Goal: Information Seeking & Learning: Learn about a topic

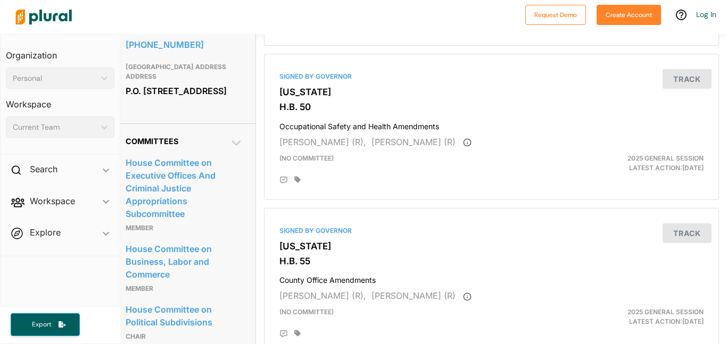
scroll to position [0, 8]
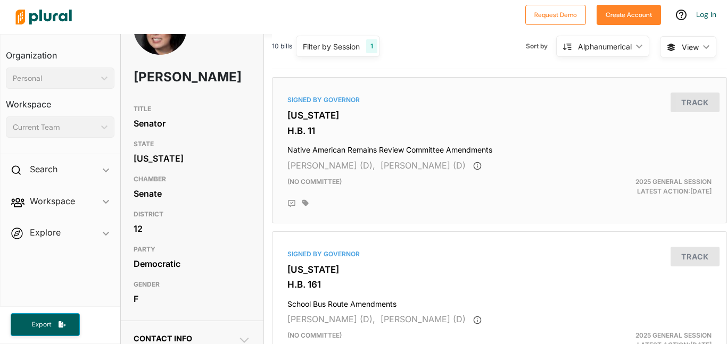
scroll to position [40, 0]
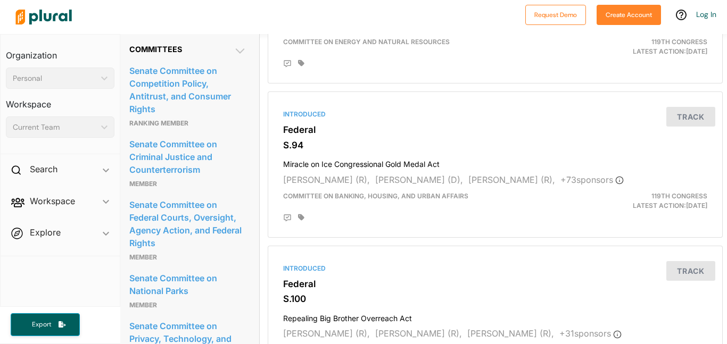
scroll to position [1112, 4]
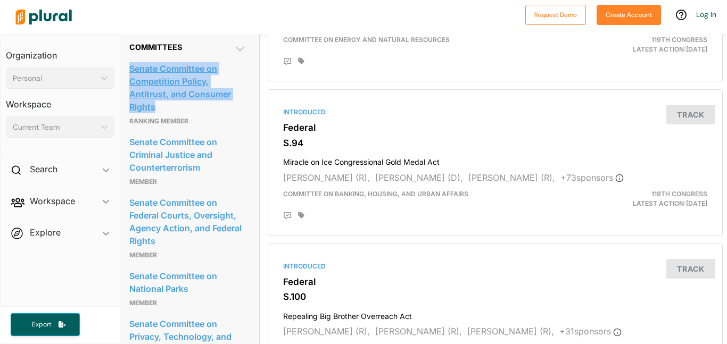
drag, startPoint x: 128, startPoint y: 99, endPoint x: 174, endPoint y: 145, distance: 65.1
copy link "Senate Committee on Competition Policy, Antitrust, and Consumer Rights"
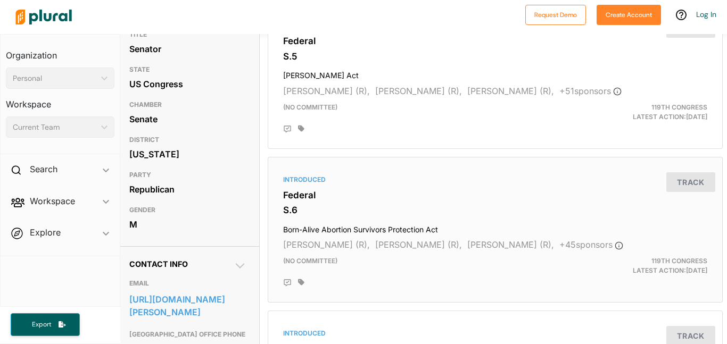
scroll to position [0, 4]
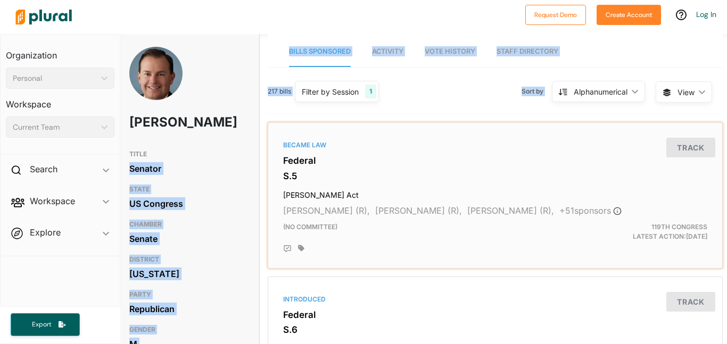
drag, startPoint x: 268, startPoint y: 145, endPoint x: 253, endPoint y: 145, distance: 14.9
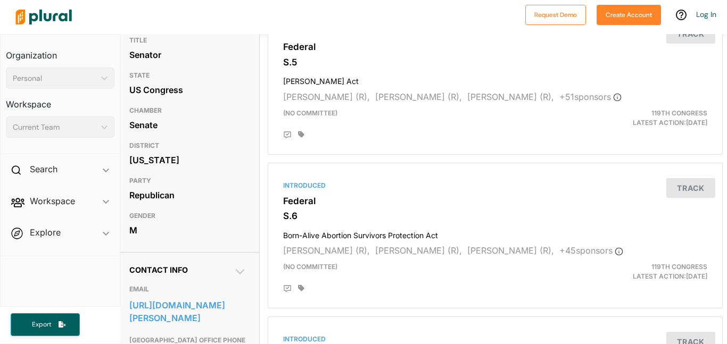
scroll to position [0, 4]
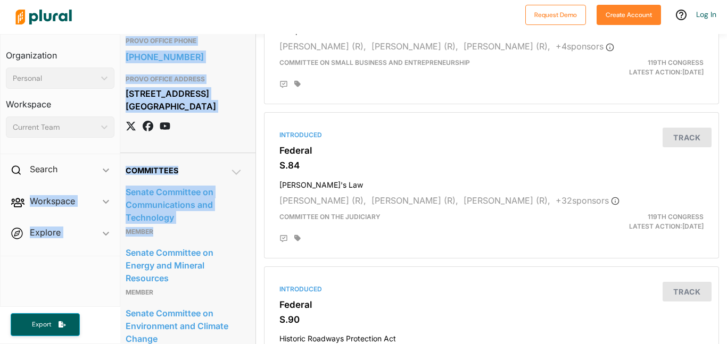
scroll to position [781, 0]
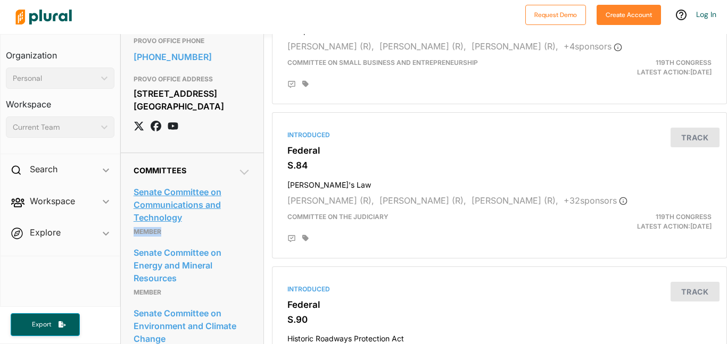
drag, startPoint x: 203, startPoint y: 279, endPoint x: 187, endPoint y: 268, distance: 19.1
click at [187, 242] on div "Senate Committee on Communications and Technology Member" at bounding box center [192, 211] width 117 height 61
click at [187, 226] on link "Senate Committee on Communications and Technology" at bounding box center [192, 205] width 117 height 42
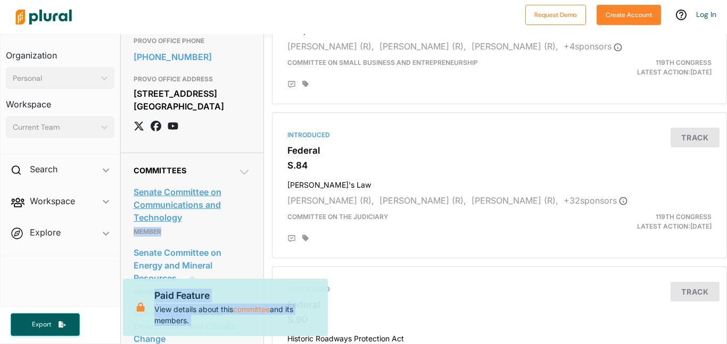
click at [202, 226] on link "Senate Committee on Communications and Technology" at bounding box center [192, 205] width 117 height 42
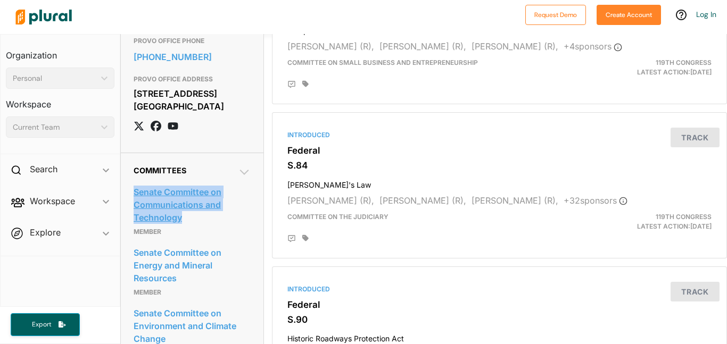
drag, startPoint x: 127, startPoint y: 226, endPoint x: 184, endPoint y: 268, distance: 71.6
copy link "Senate Committee on Communications and Technology"
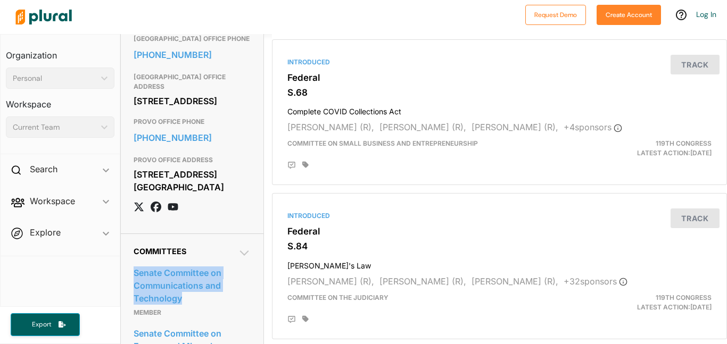
scroll to position [699, 0]
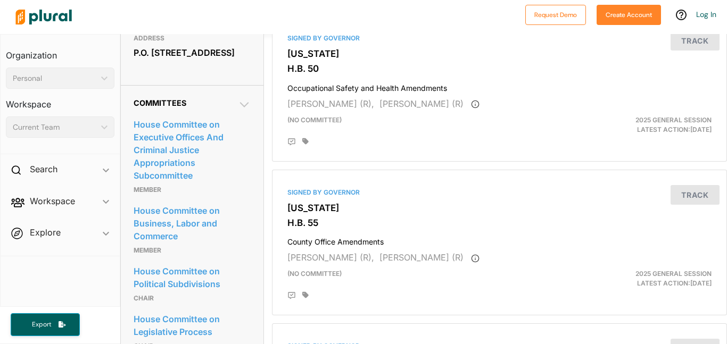
scroll to position [569, 0]
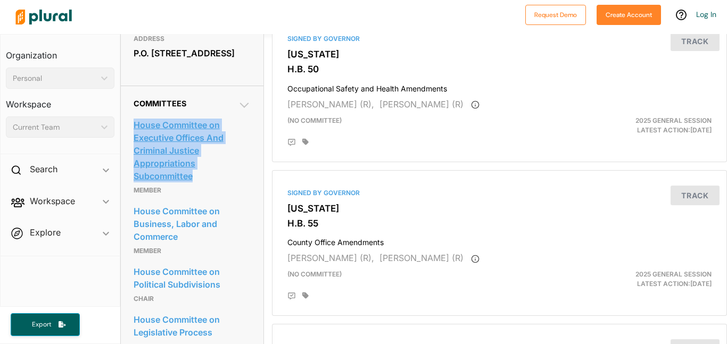
drag, startPoint x: 129, startPoint y: 139, endPoint x: 209, endPoint y: 196, distance: 98.5
click at [209, 196] on div "Committees House Committee on Executive Offices And Criminal Justice Appropriat…" at bounding box center [192, 285] width 143 height 398
copy link "House Committee on Executive Offices And Criminal Justice Appropriations Subcom…"
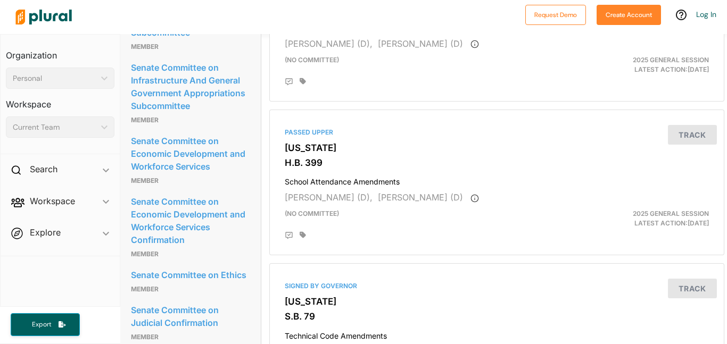
scroll to position [631, 3]
drag, startPoint x: 123, startPoint y: 38, endPoint x: 203, endPoint y: 89, distance: 95.3
copy link "Senate Committee on Higher Education Appropriations Subcommittee"
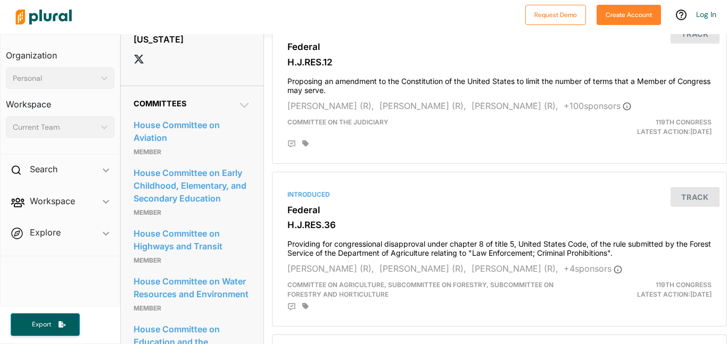
scroll to position [751, 0]
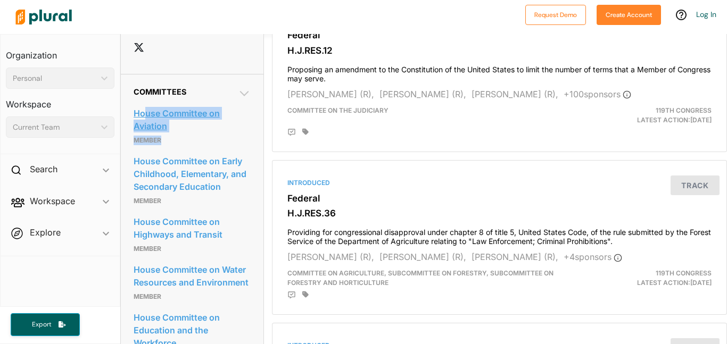
drag, startPoint x: 222, startPoint y: 181, endPoint x: 147, endPoint y: 157, distance: 78.3
click at [147, 150] on div "House Committee on Aviation Member" at bounding box center [192, 126] width 117 height 48
drag, startPoint x: 127, startPoint y: 146, endPoint x: 174, endPoint y: 168, distance: 51.0
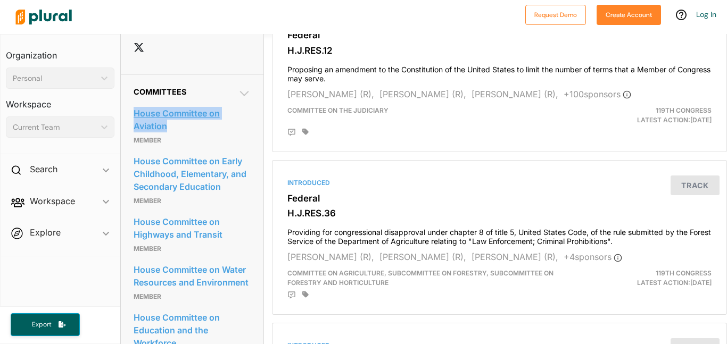
copy link "House Committee on Aviation"
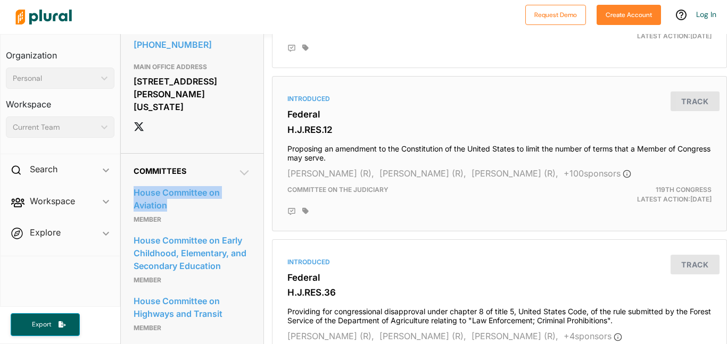
scroll to position [0, 8]
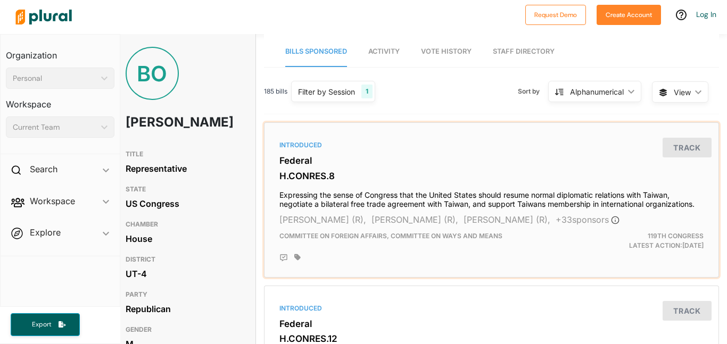
click at [358, 213] on div "Tom Tiffany (R), Scott Perry (R), Chris Smith (R), + 33 sponsor s" at bounding box center [492, 219] width 424 height 13
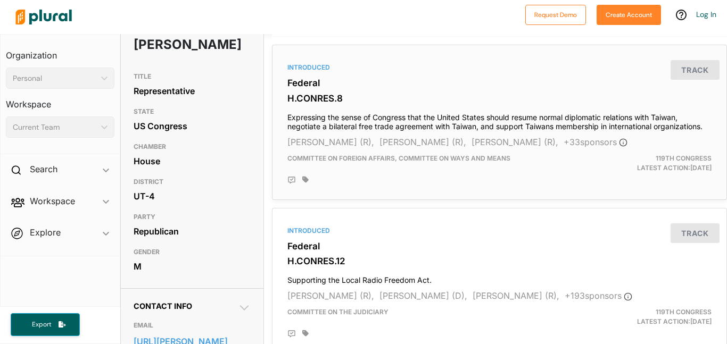
scroll to position [76, 0]
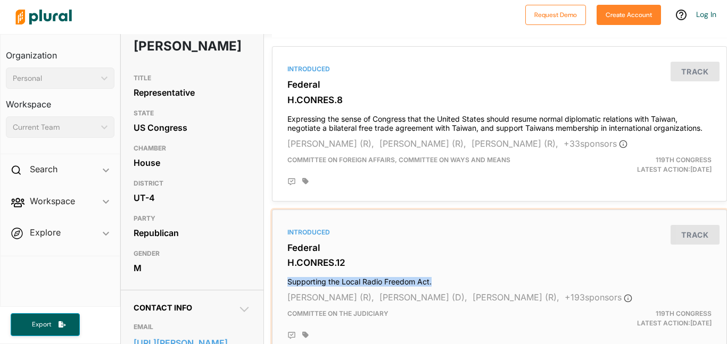
drag, startPoint x: 280, startPoint y: 274, endPoint x: 453, endPoint y: 281, distance: 173.2
click at [453, 281] on div "Introduced Federal H.CONRES.12 Supporting the Local Radio Freedom Act. Steve Wo…" at bounding box center [500, 283] width 446 height 137
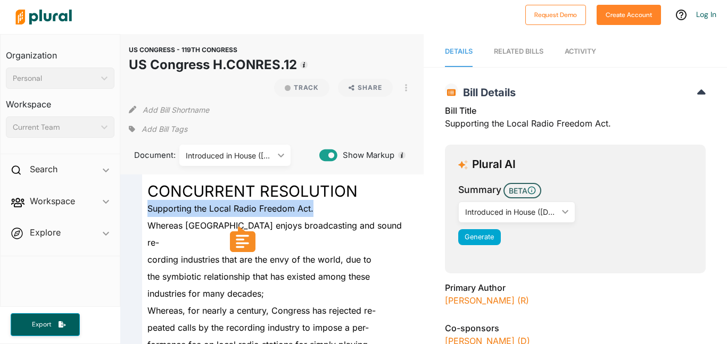
drag, startPoint x: 147, startPoint y: 203, endPoint x: 315, endPoint y: 207, distance: 167.7
click at [315, 207] on div "Supporting the Local Radio Freedom Act." at bounding box center [276, 208] width 269 height 17
copy span "Supporting the Local Radio Freedom Act."
